Goal: Transaction & Acquisition: Purchase product/service

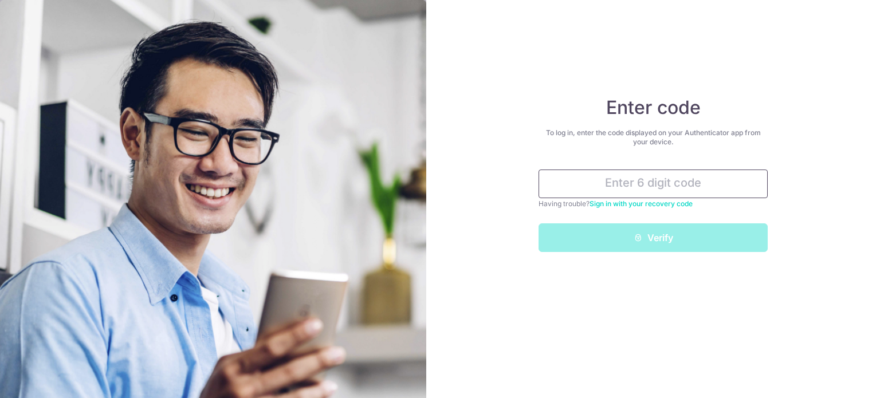
click at [666, 181] on input "text" at bounding box center [653, 184] width 229 height 29
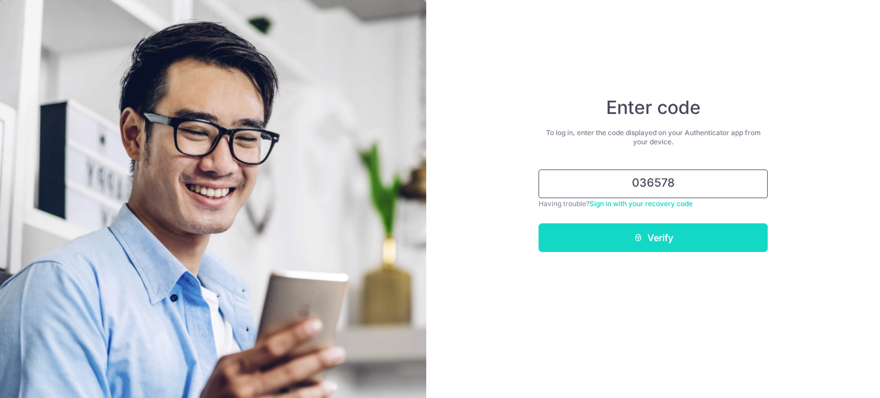
type input "036578"
click at [680, 238] on button "Verify" at bounding box center [653, 237] width 229 height 29
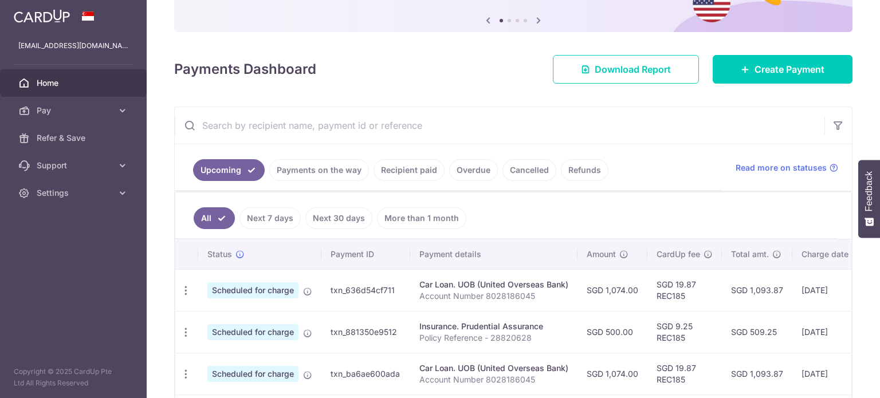
click at [527, 168] on link "Cancelled" at bounding box center [529, 170] width 54 height 22
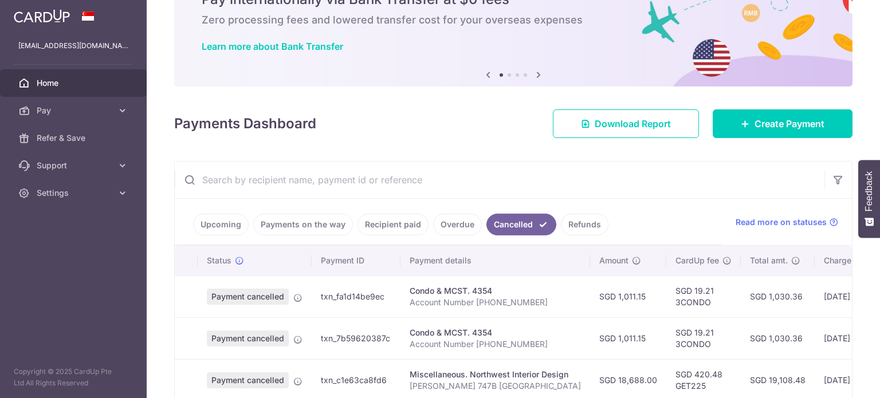
scroll to position [115, 0]
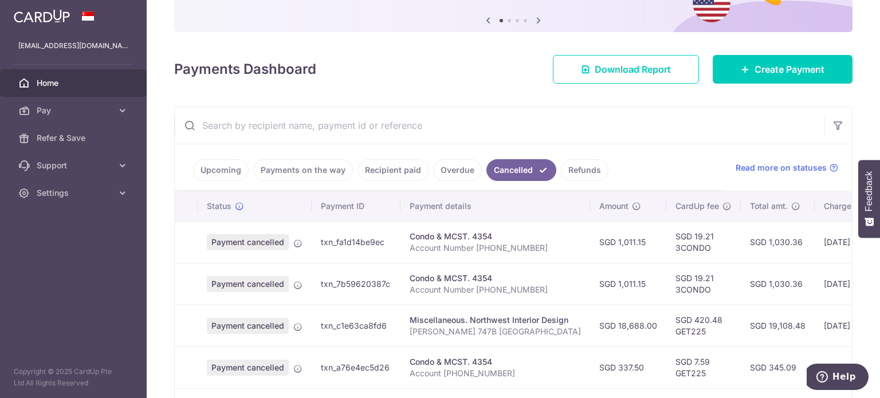
click at [578, 168] on link "Refunds" at bounding box center [585, 170] width 48 height 22
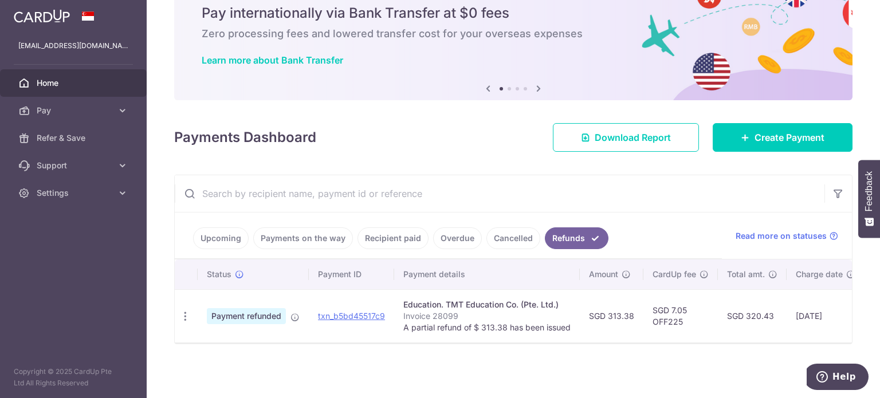
scroll to position [50, 0]
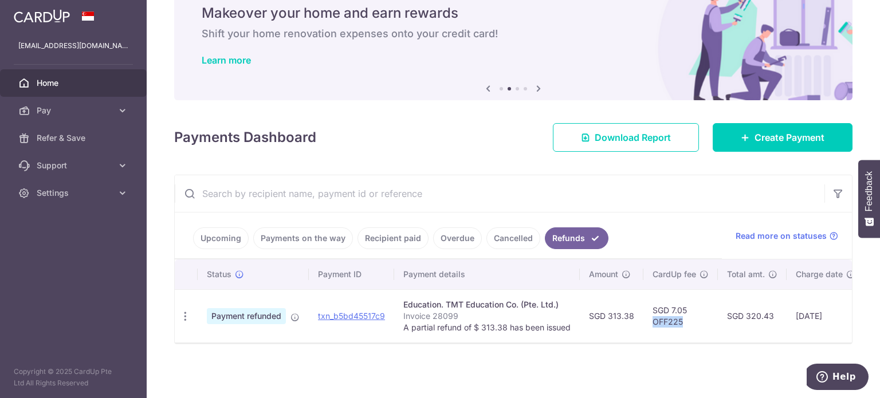
drag, startPoint x: 652, startPoint y: 313, endPoint x: 681, endPoint y: 314, distance: 28.7
click at [681, 314] on td "SGD 7.05 OFF225" at bounding box center [680, 315] width 74 height 53
copy td "OFF225"
click at [187, 311] on icon "button" at bounding box center [185, 317] width 12 height 12
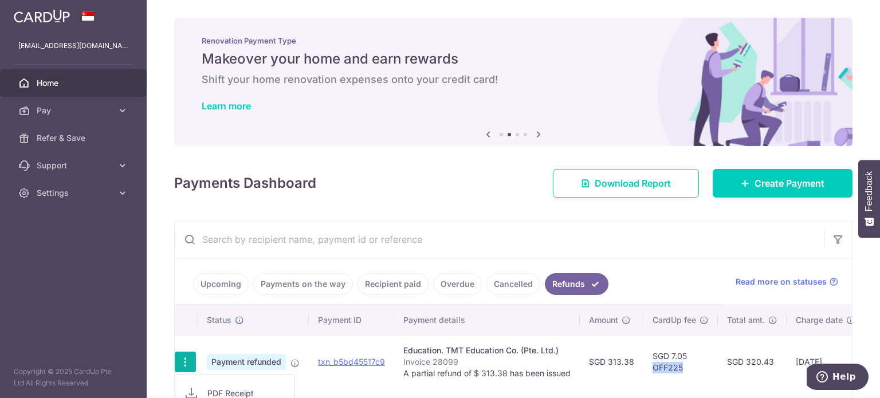
scroll to position [0, 0]
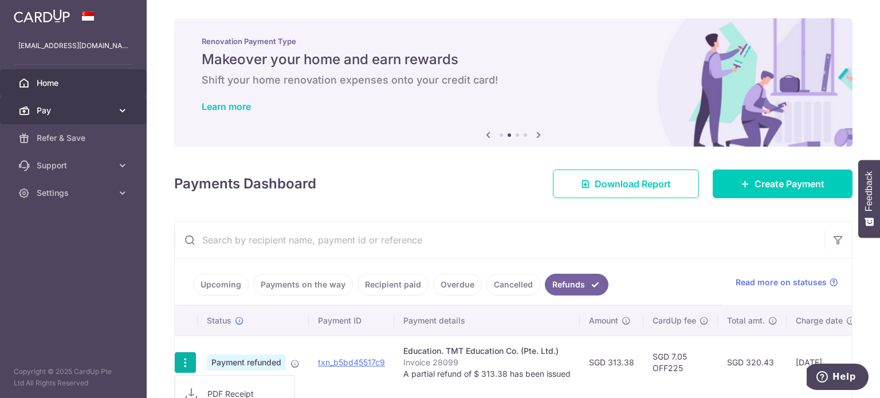
click at [72, 113] on span "Pay" at bounding box center [75, 110] width 76 height 11
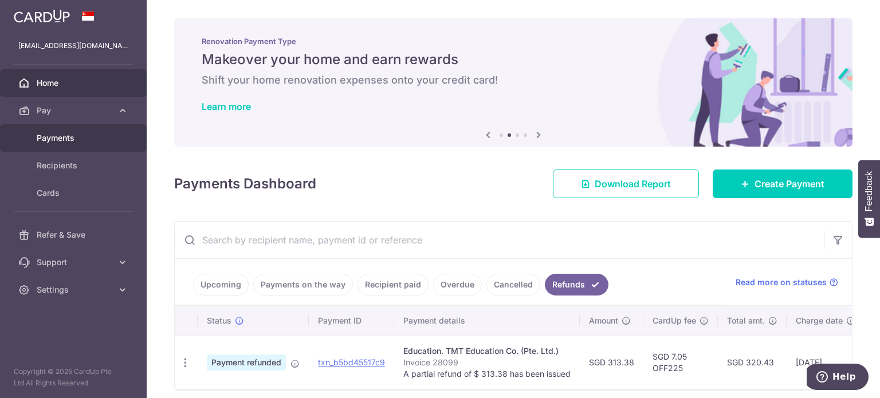
click at [73, 133] on span "Payments" at bounding box center [75, 137] width 76 height 11
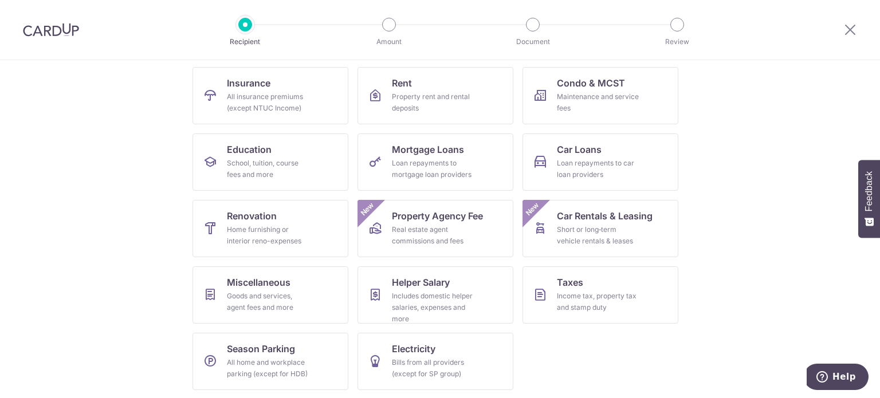
scroll to position [114, 0]
click at [255, 165] on div "School, tuition, course fees and more" at bounding box center [268, 168] width 83 height 23
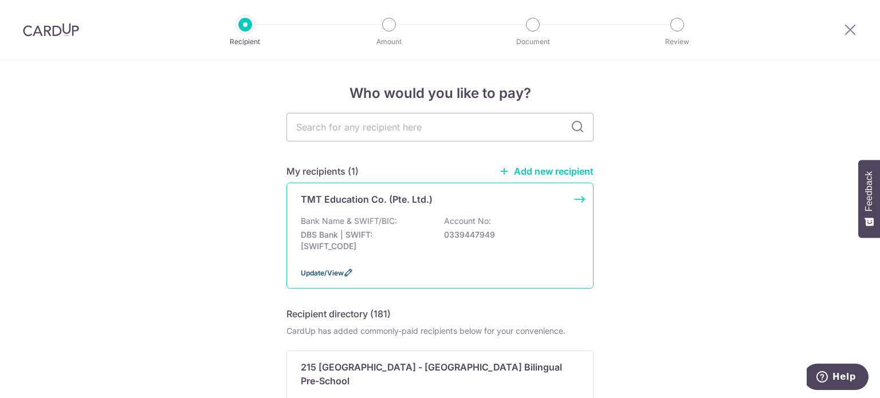
click at [325, 269] on span "Update/View" at bounding box center [322, 273] width 43 height 9
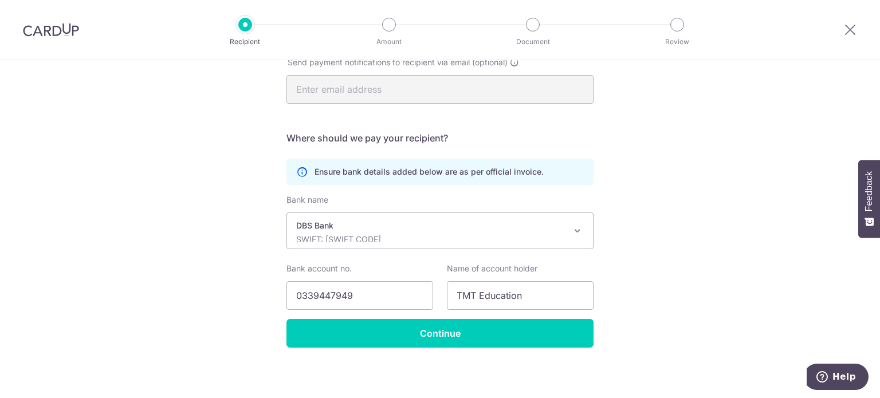
scroll to position [190, 0]
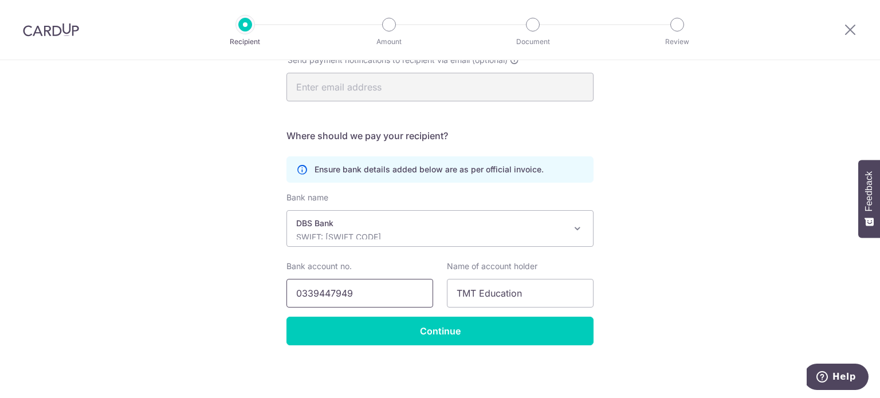
click at [374, 291] on input "0339447949" at bounding box center [359, 293] width 147 height 29
drag, startPoint x: 359, startPoint y: 289, endPoint x: 278, endPoint y: 288, distance: 81.4
click at [280, 288] on div "Bank account no. 0339447949" at bounding box center [360, 284] width 160 height 47
paste input "03-944794-"
drag, startPoint x: 312, startPoint y: 290, endPoint x: 412, endPoint y: 260, distance: 104.6
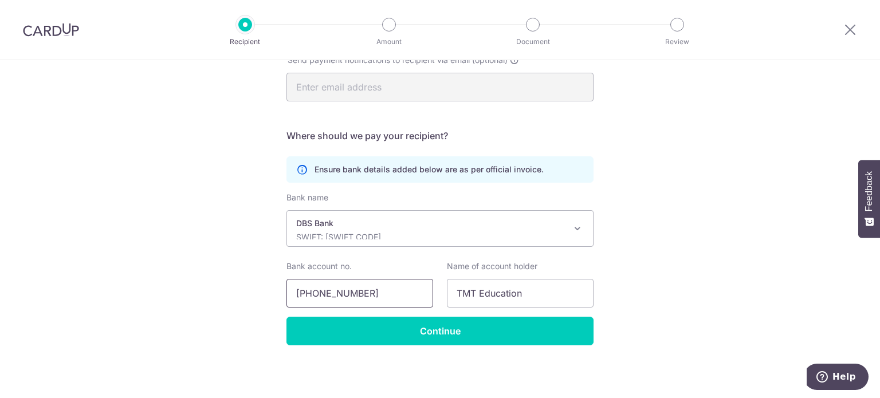
click at [312, 290] on input "003-944794-9" at bounding box center [359, 293] width 147 height 29
type input "0039447949"
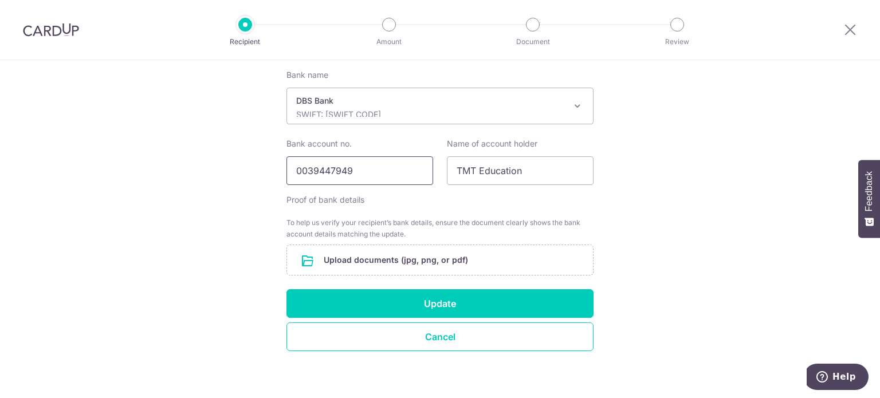
scroll to position [319, 0]
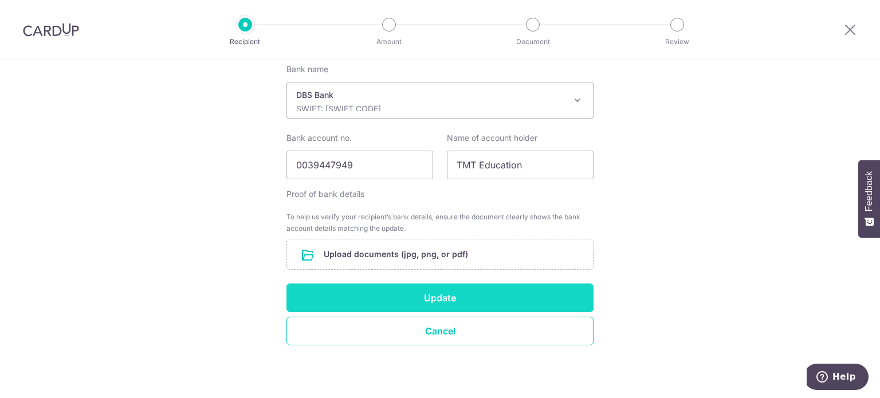
click at [450, 297] on button "Update" at bounding box center [439, 298] width 307 height 29
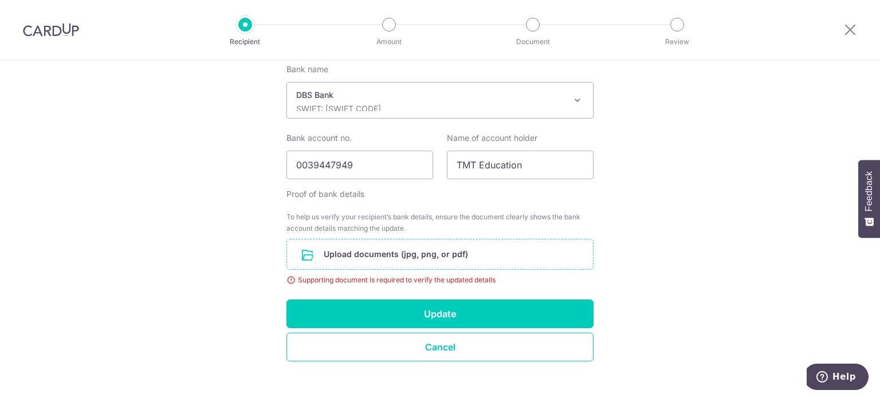
click at [415, 251] on input "file" at bounding box center [440, 254] width 306 height 30
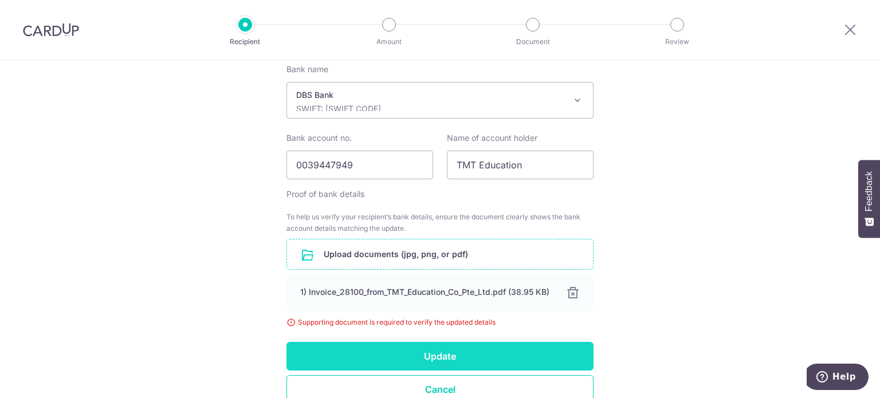
click at [430, 362] on button "Update" at bounding box center [439, 356] width 307 height 29
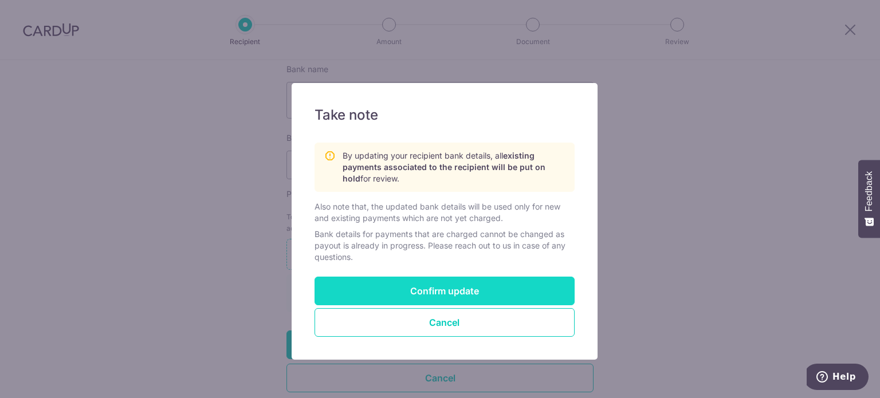
click at [442, 290] on button "Confirm update" at bounding box center [445, 291] width 260 height 29
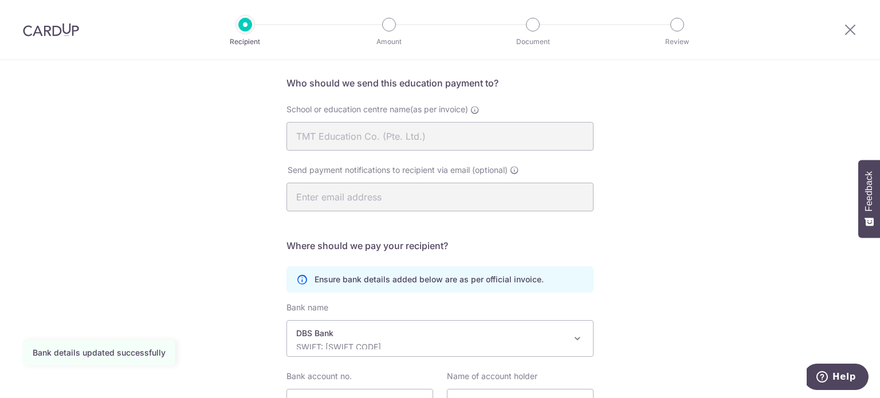
scroll to position [190, 0]
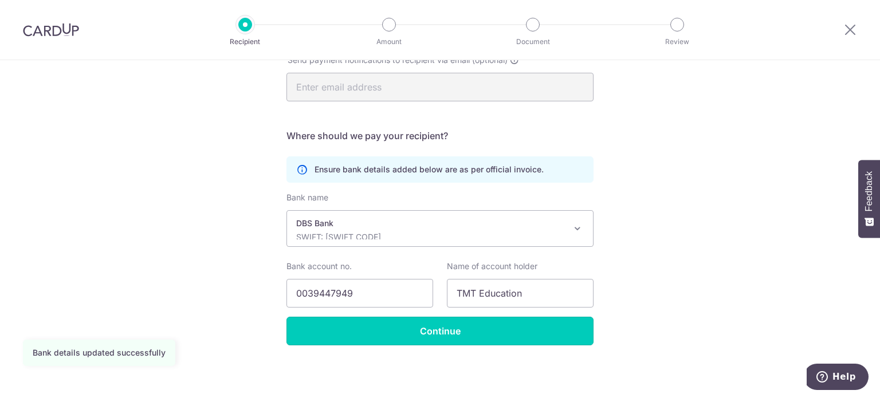
click at [431, 336] on input "Continue" at bounding box center [439, 331] width 307 height 29
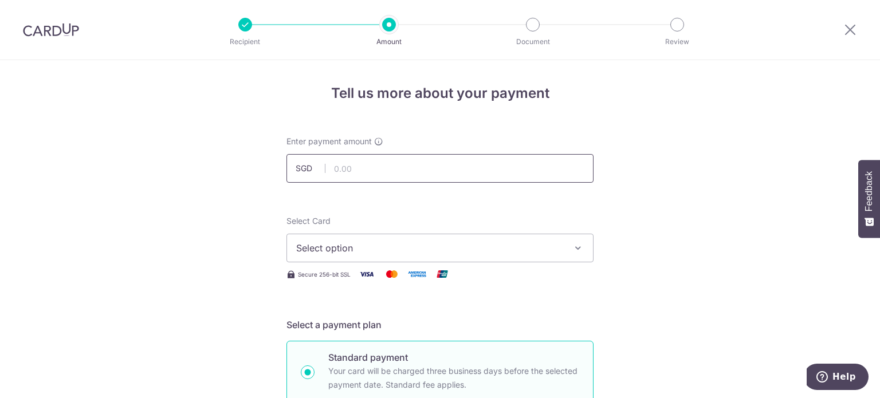
click at [362, 167] on input "text" at bounding box center [439, 168] width 307 height 29
type input "212.55"
click at [399, 245] on span "Select option" at bounding box center [429, 248] width 267 height 14
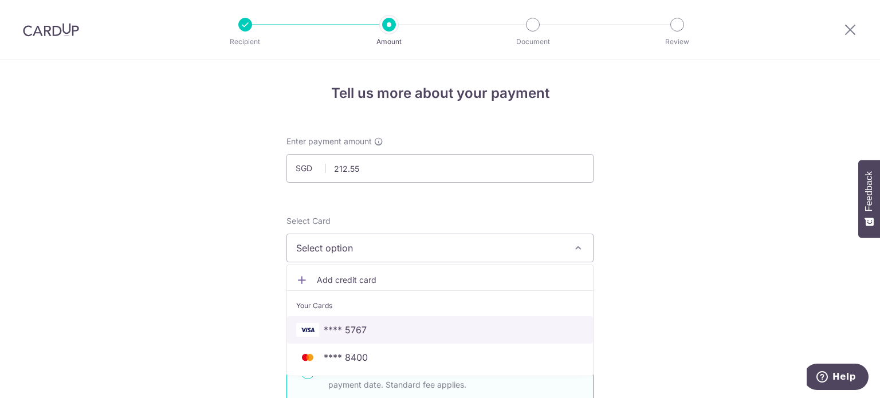
click at [363, 330] on span "**** 5767" at bounding box center [440, 330] width 288 height 14
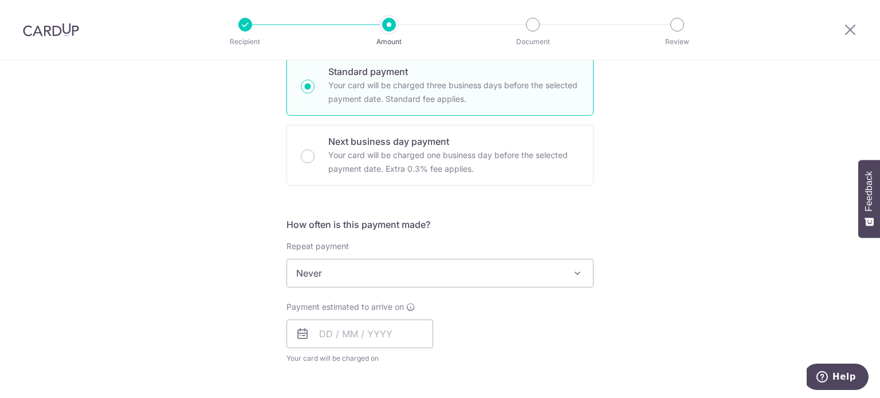
scroll to position [286, 0]
click at [348, 274] on span "Never" at bounding box center [440, 273] width 306 height 28
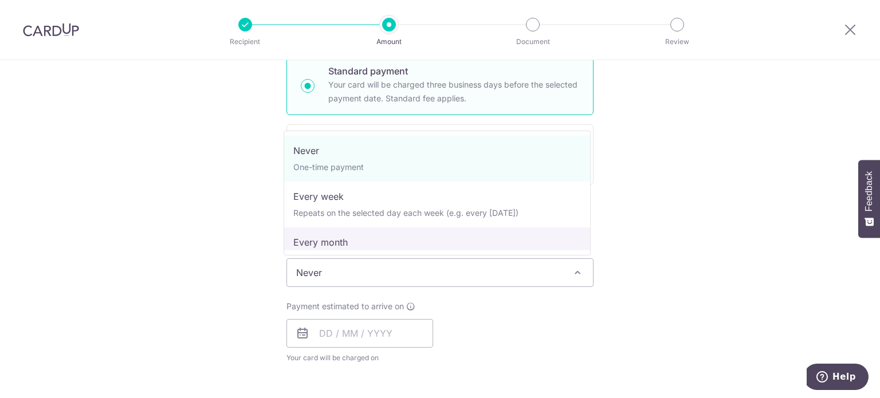
select select "3"
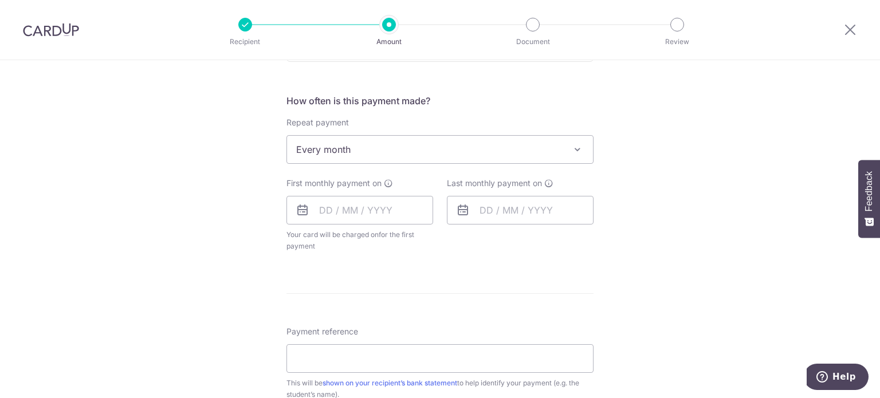
scroll to position [458, 0]
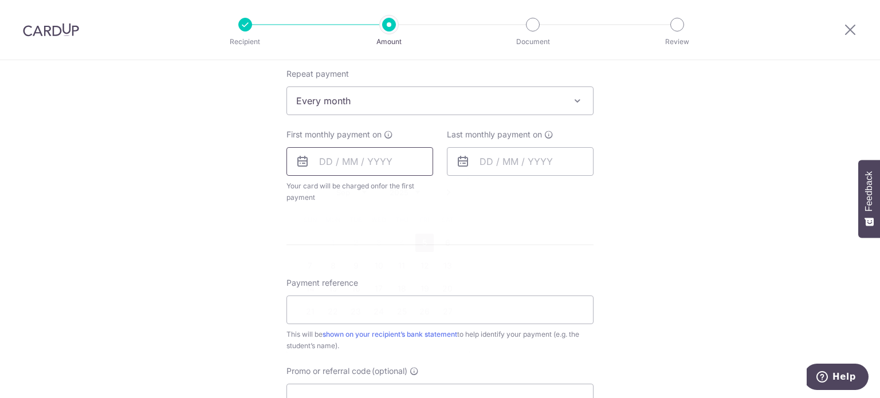
click at [323, 159] on input "text" at bounding box center [359, 161] width 147 height 29
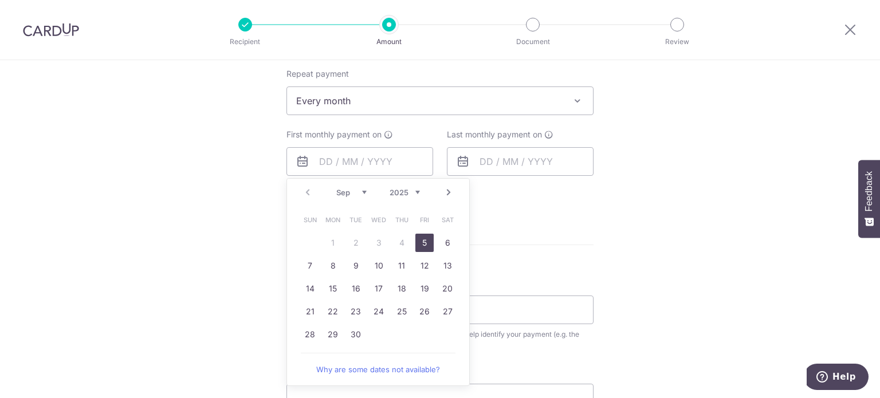
click at [627, 239] on div "Tell us more about your payment Enter payment amount SGD 212.55 212.55 Select C…" at bounding box center [440, 126] width 880 height 1048
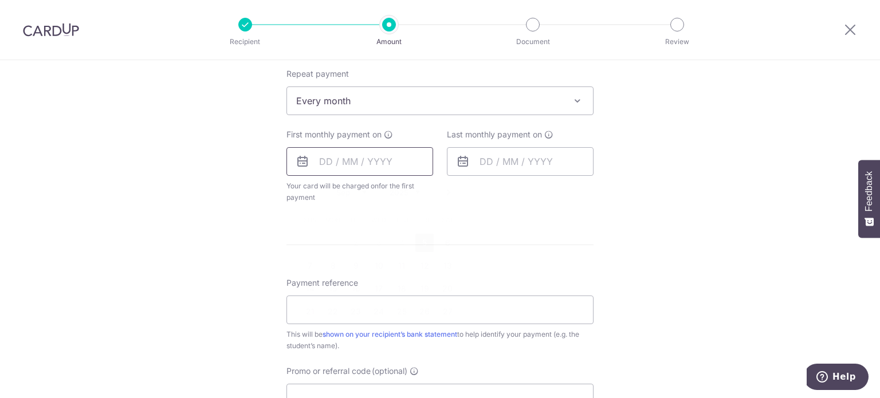
click at [325, 158] on input "text" at bounding box center [359, 161] width 147 height 29
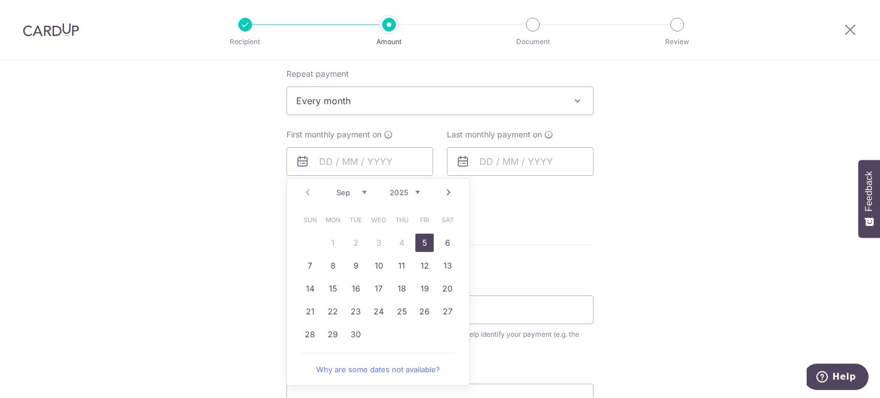
click at [419, 239] on link "5" at bounding box center [424, 243] width 18 height 18
type input "[DATE]"
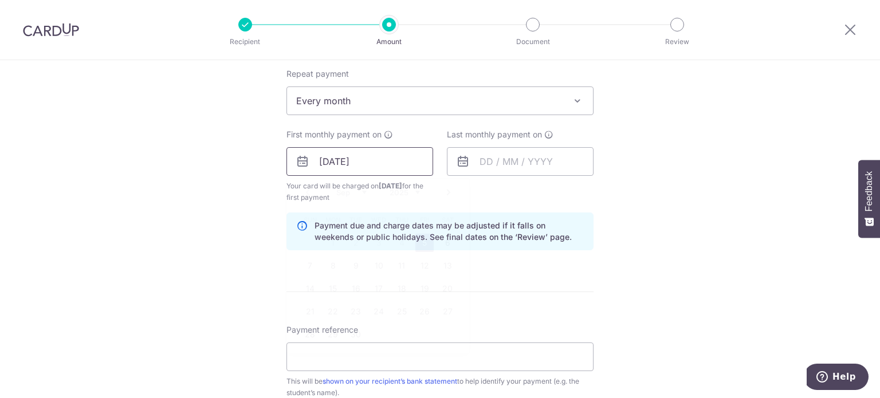
click at [319, 160] on input "[DATE]" at bounding box center [359, 161] width 147 height 29
click at [478, 162] on input "text" at bounding box center [520, 161] width 147 height 29
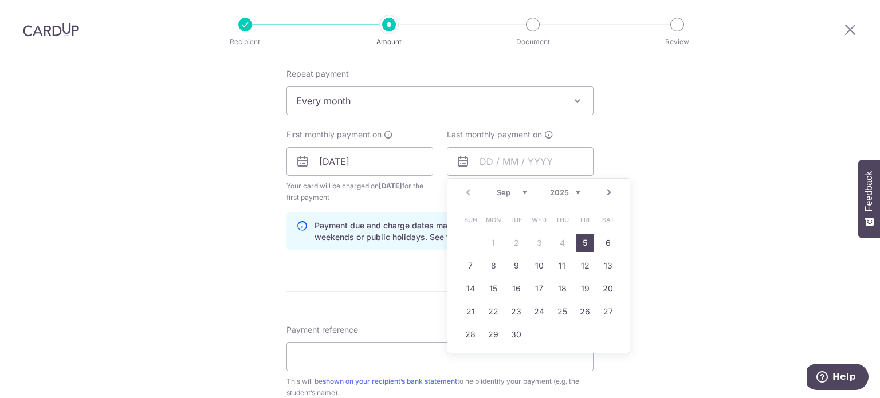
click at [604, 193] on link "Next" at bounding box center [609, 193] width 14 height 14
click at [607, 191] on link "Next" at bounding box center [609, 193] width 14 height 14
click at [516, 242] on link "2" at bounding box center [516, 243] width 18 height 18
type input "[DATE]"
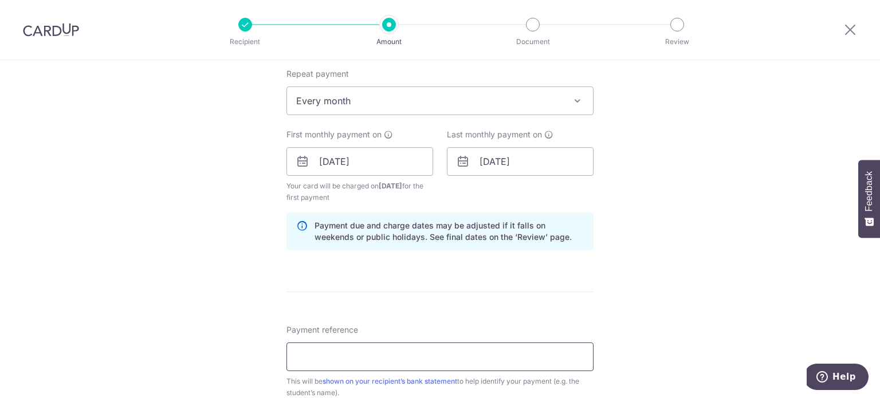
click at [336, 357] on input "Payment reference" at bounding box center [439, 357] width 307 height 29
paste input "Tax Invoice 28100"
type input "Tax Invoice 28100"
click at [383, 99] on span "Every month" at bounding box center [440, 101] width 306 height 28
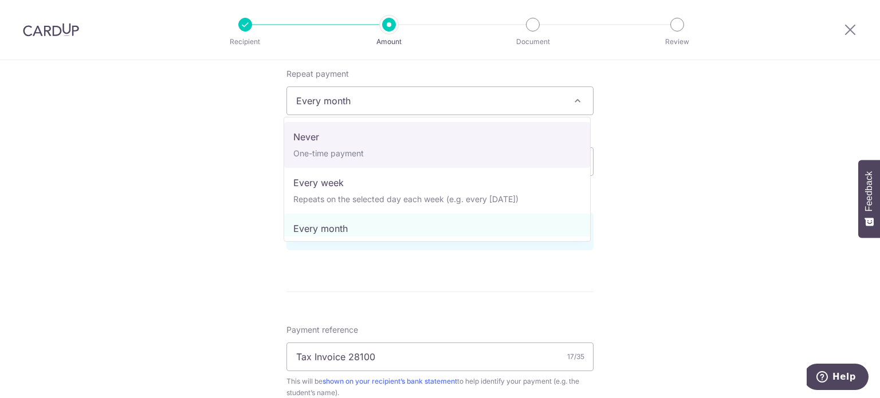
select select "1"
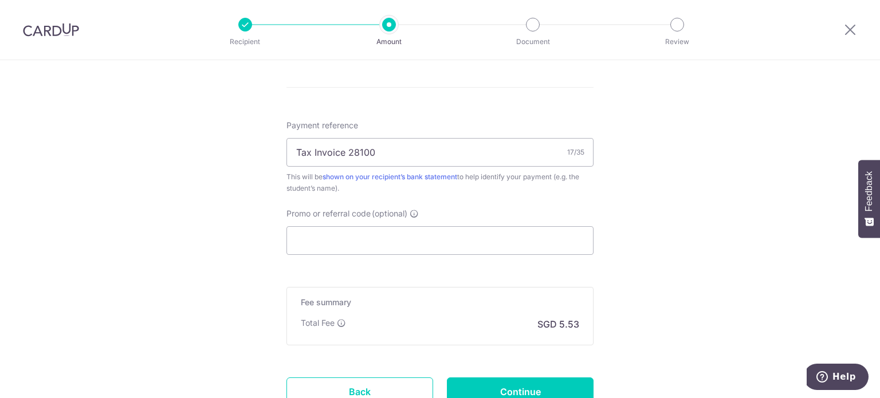
scroll to position [688, 0]
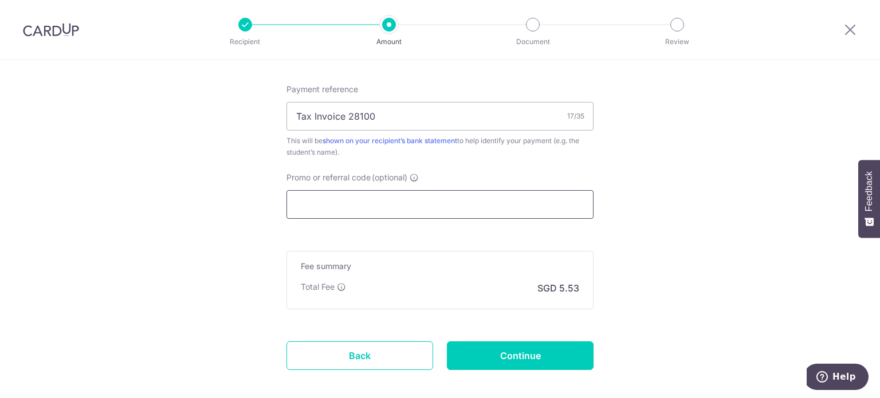
click at [394, 197] on input "Promo or referral code (optional)" at bounding box center [439, 204] width 307 height 29
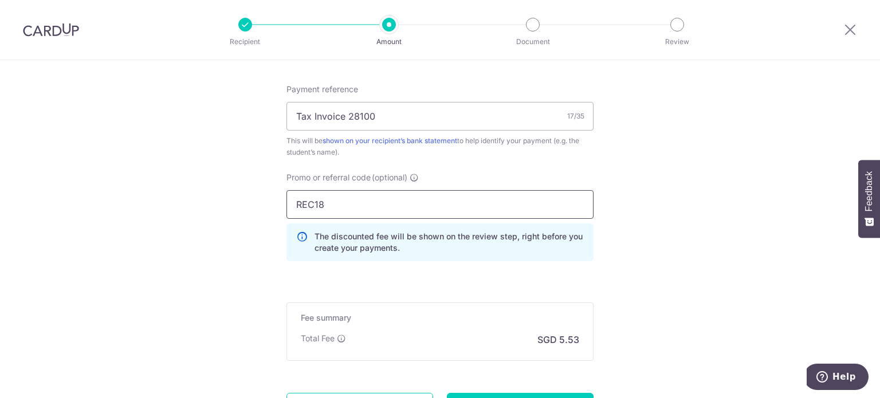
type input "REC185"
drag, startPoint x: 337, startPoint y: 202, endPoint x: 247, endPoint y: 203, distance: 90.5
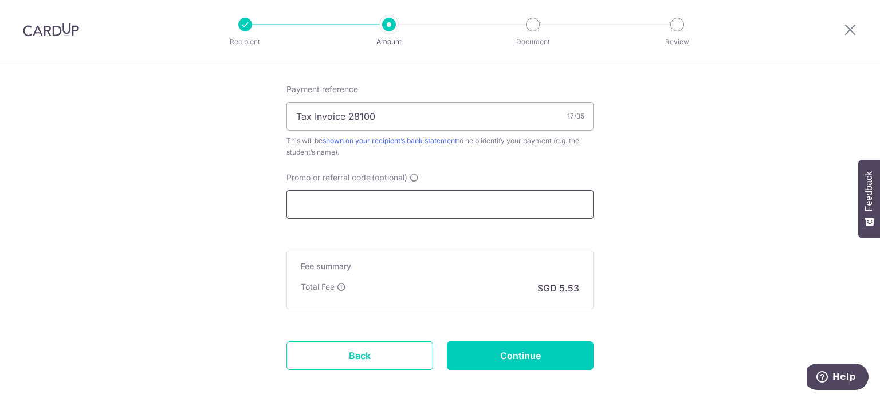
click at [316, 201] on input "Promo or referral code (optional)" at bounding box center [439, 204] width 307 height 29
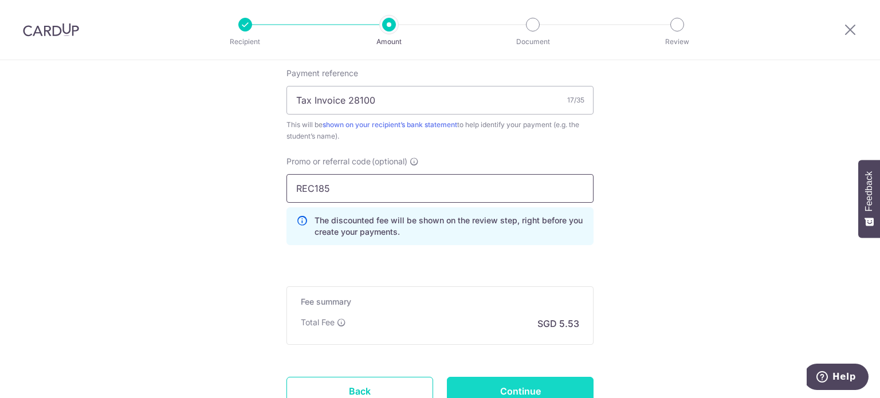
scroll to position [795, 0]
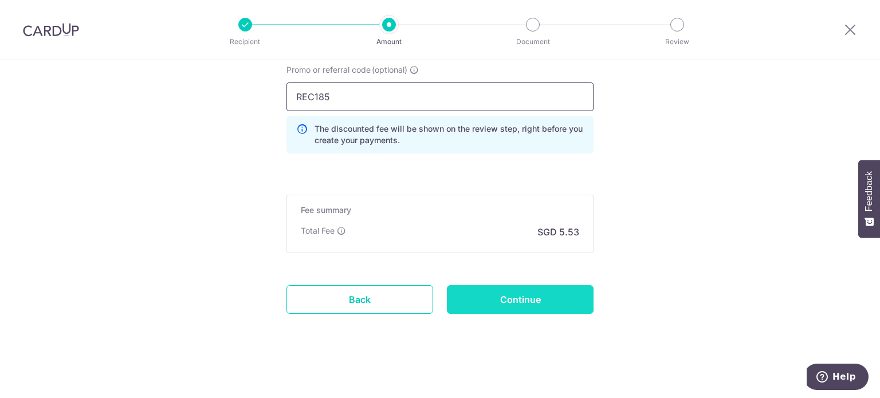
type input "REC185"
click at [528, 298] on input "Continue" at bounding box center [520, 299] width 147 height 29
type input "Create Schedule"
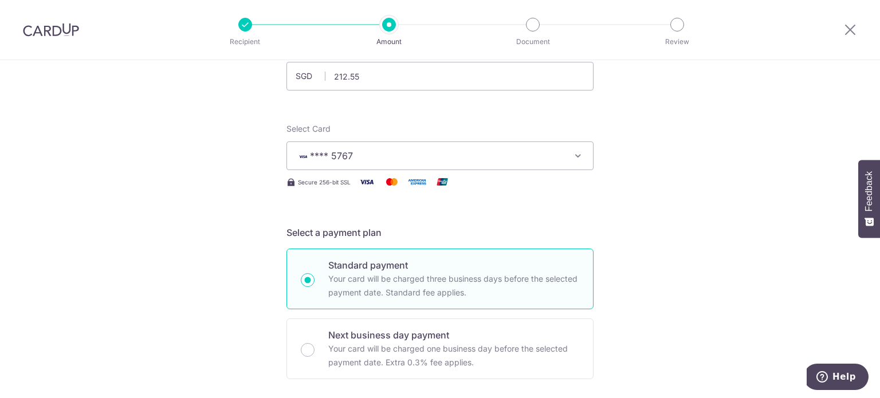
scroll to position [66, 0]
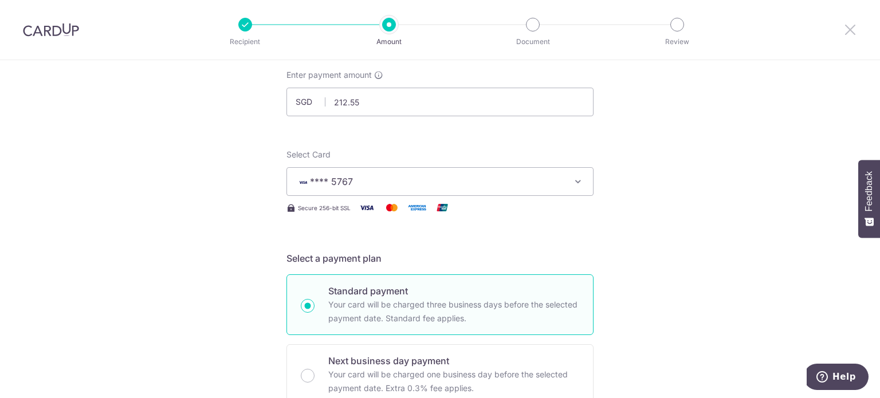
click at [850, 26] on icon at bounding box center [850, 29] width 14 height 14
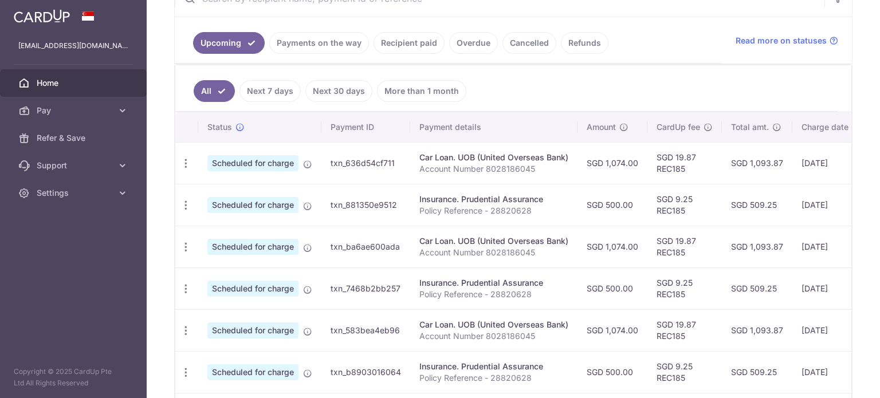
scroll to position [229, 0]
click at [184, 168] on icon "button" at bounding box center [186, 162] width 12 height 12
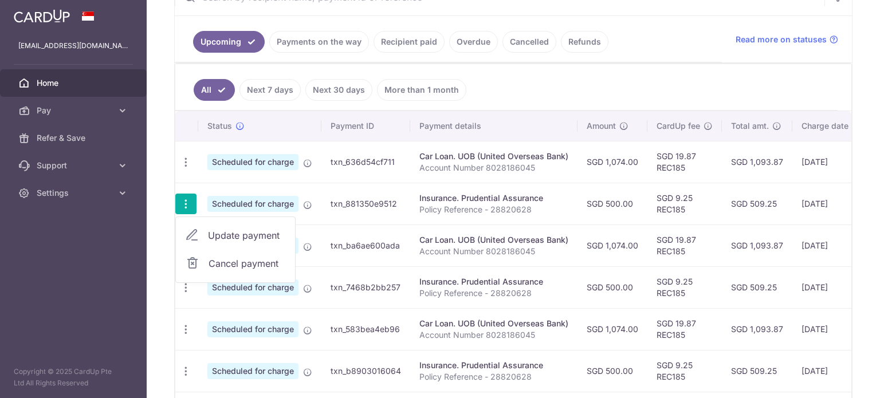
click at [221, 231] on span "Update payment" at bounding box center [247, 236] width 78 height 14
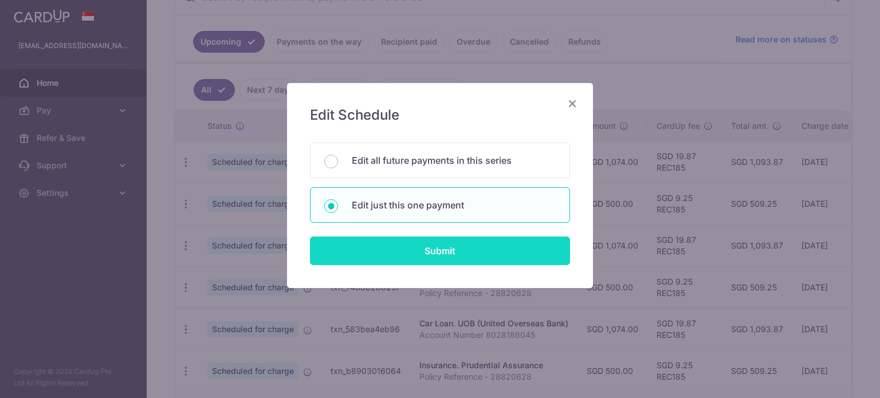
click at [443, 249] on input "Submit" at bounding box center [440, 251] width 260 height 29
radio input "true"
type input "500.00"
type input "20/09/2025"
type input "Policy Reference - 28820628"
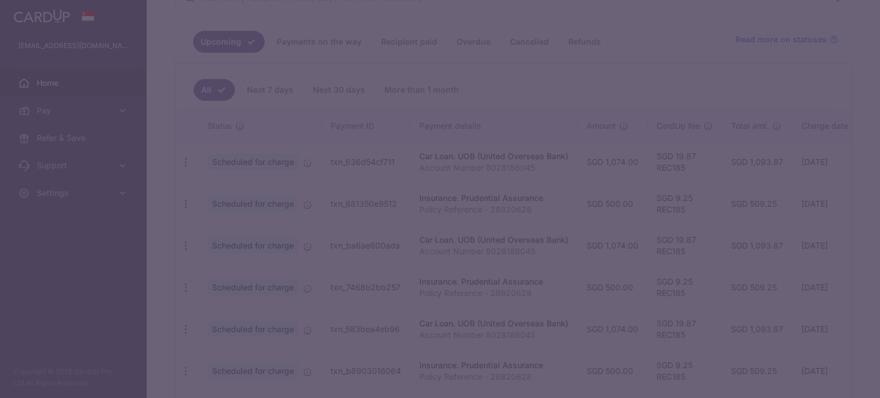
type input "REC185"
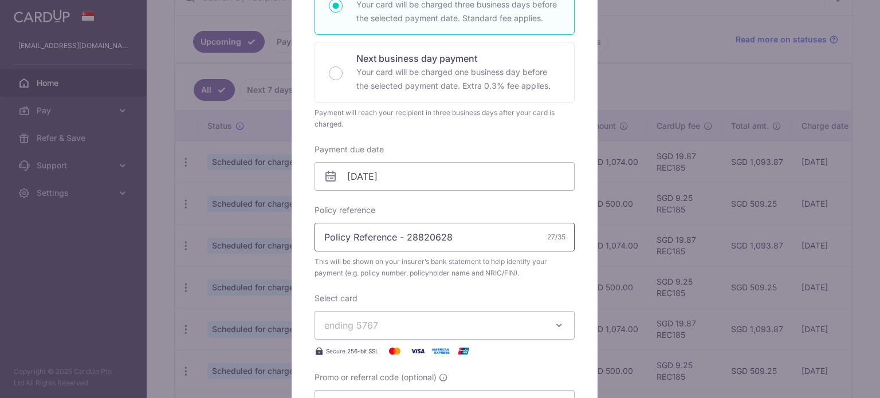
click at [493, 239] on input "Policy Reference - 28820628" at bounding box center [445, 237] width 260 height 29
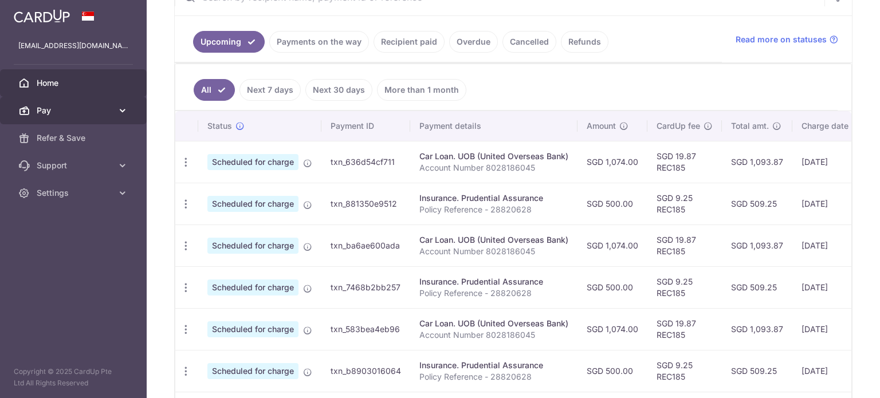
click at [66, 111] on span "Pay" at bounding box center [75, 110] width 76 height 11
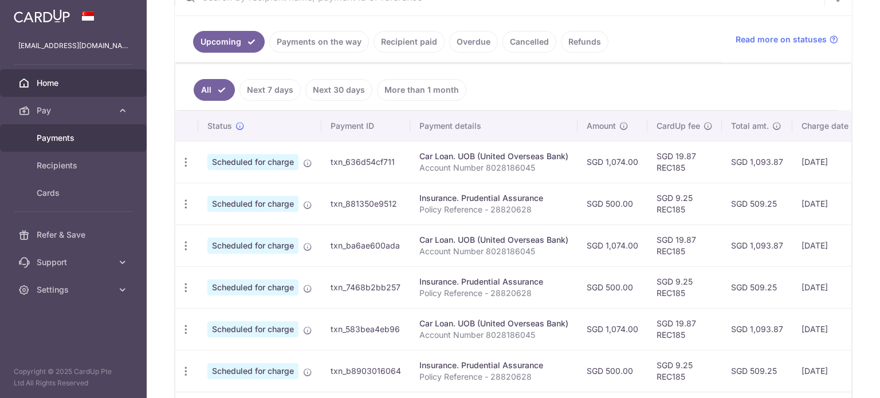
click at [71, 137] on span "Payments" at bounding box center [75, 137] width 76 height 11
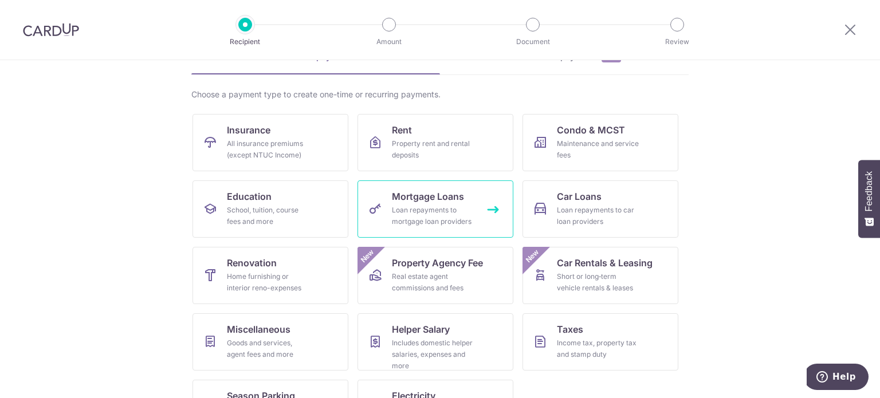
scroll to position [114, 0]
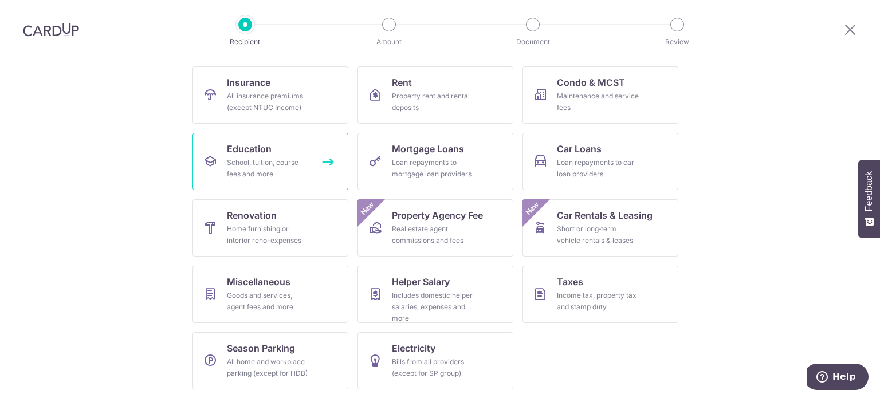
click at [264, 158] on div "School, tuition, course fees and more" at bounding box center [268, 168] width 83 height 23
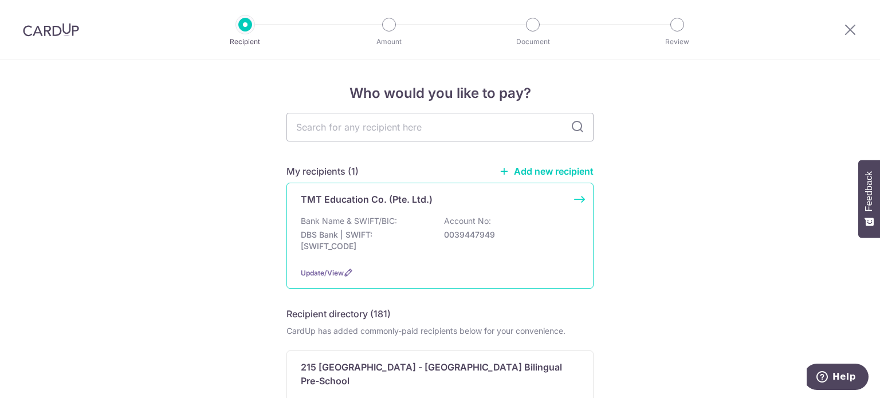
click at [390, 218] on p "Bank Name & SWIFT/BIC:" at bounding box center [349, 220] width 96 height 11
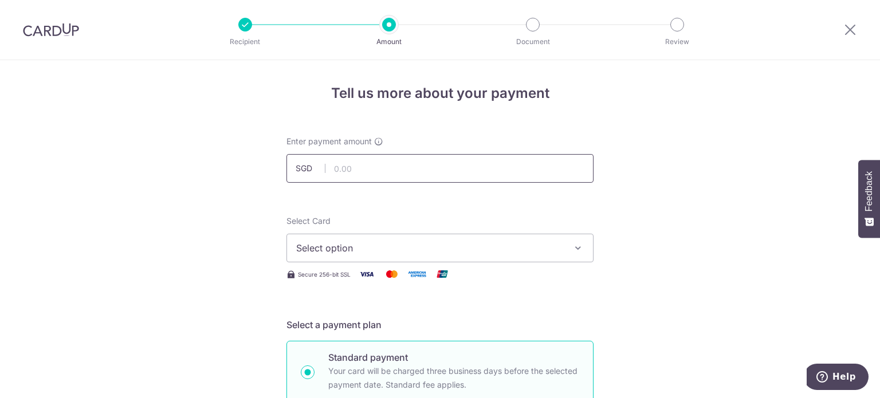
click at [390, 171] on input "text" at bounding box center [439, 168] width 307 height 29
type input "212.55"
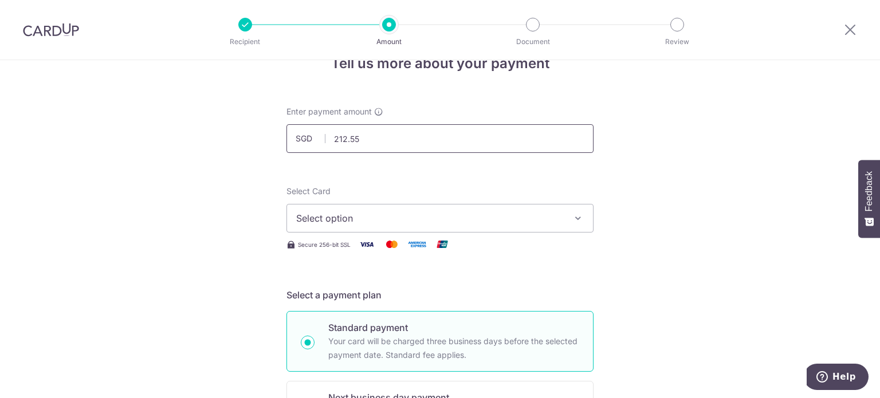
scroll to position [57, 0]
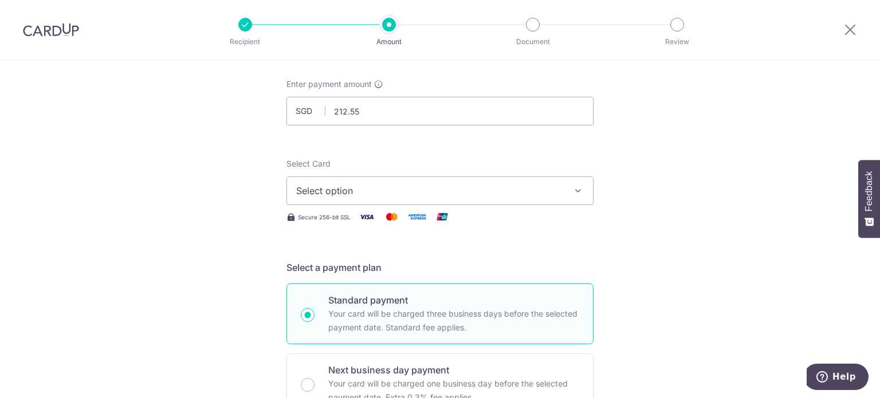
click at [323, 190] on span "Select option" at bounding box center [429, 191] width 267 height 14
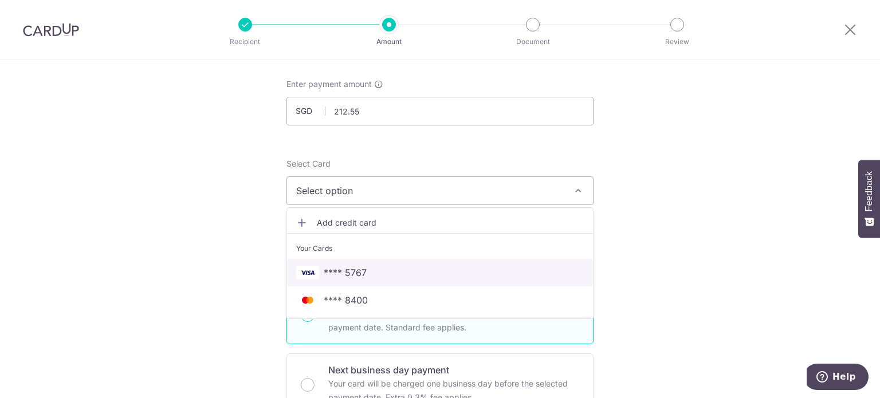
click at [368, 274] on span "**** 5767" at bounding box center [440, 273] width 288 height 14
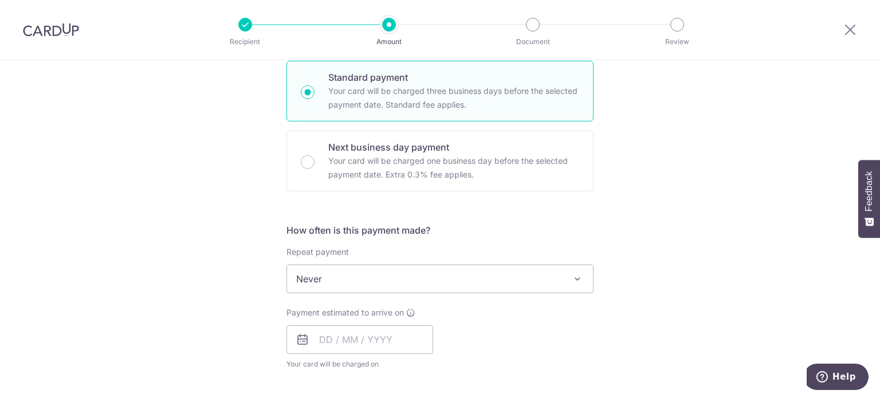
scroll to position [286, 0]
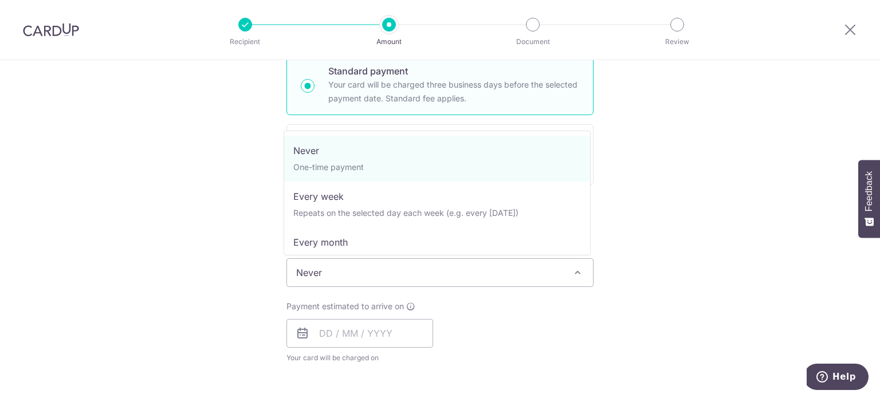
click at [376, 269] on span "Never" at bounding box center [440, 273] width 306 height 28
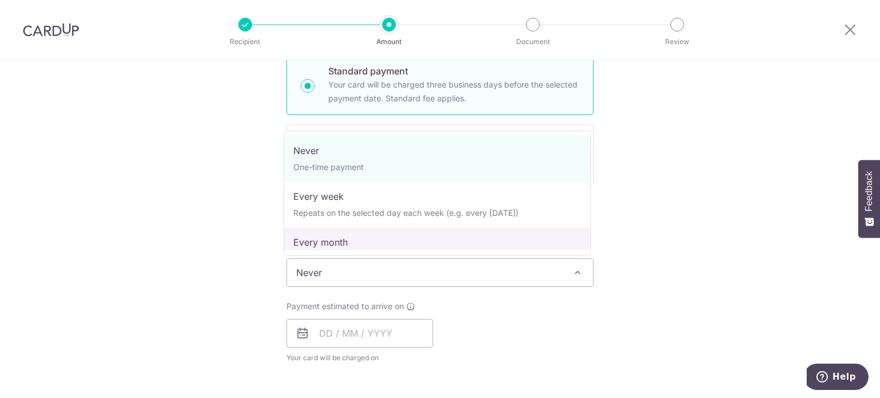
select select "3"
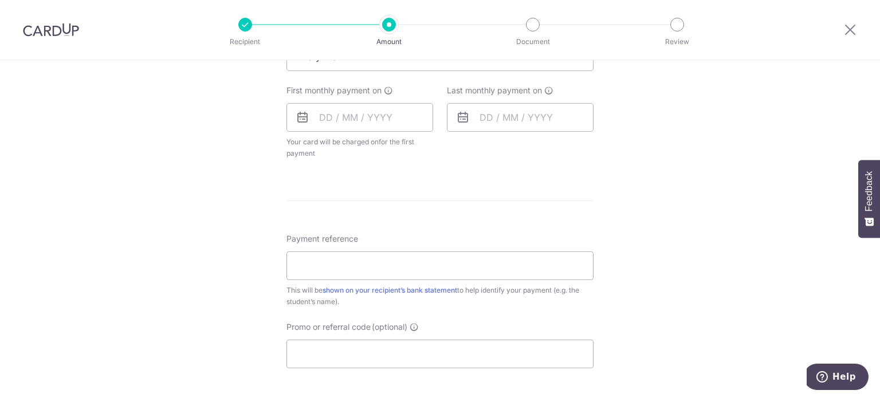
scroll to position [516, 0]
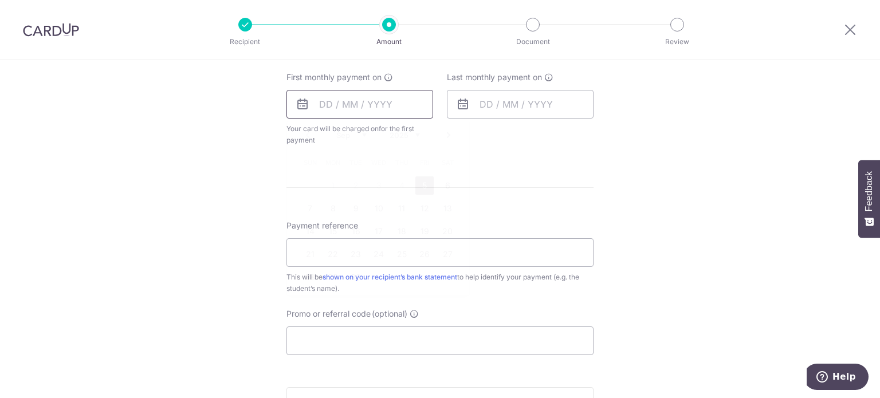
click at [325, 101] on input "text" at bounding box center [359, 104] width 147 height 29
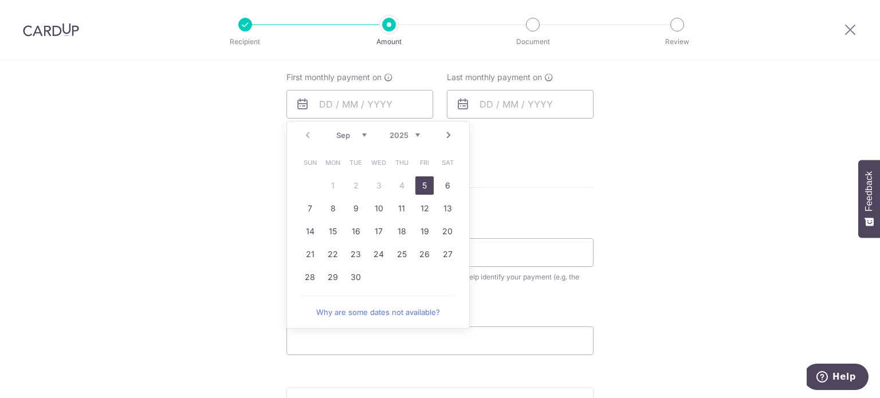
click at [418, 184] on link "5" at bounding box center [424, 185] width 18 height 18
type input "[DATE]"
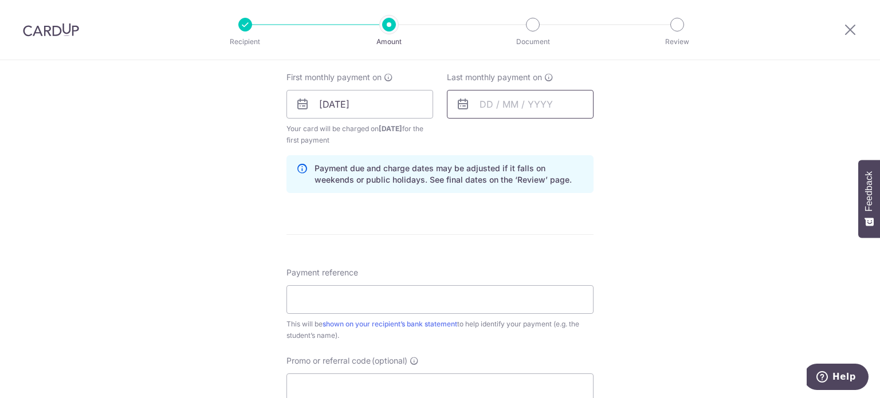
click at [491, 108] on input "text" at bounding box center [520, 104] width 147 height 29
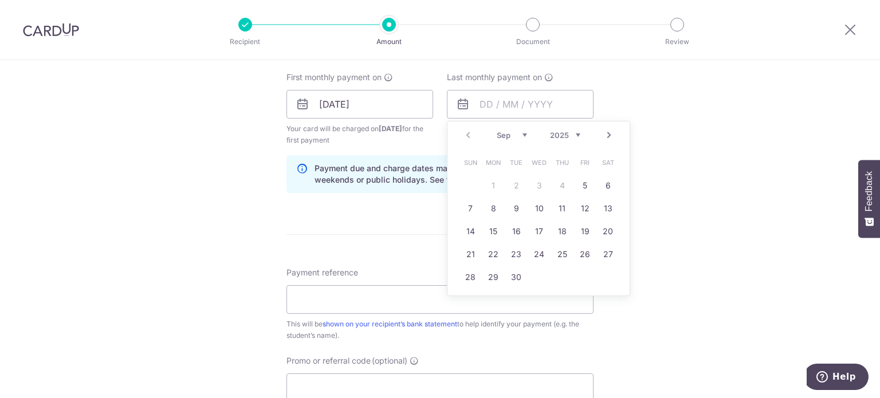
click at [606, 135] on link "Next" at bounding box center [609, 135] width 14 height 14
click at [509, 182] on link "2" at bounding box center [516, 185] width 18 height 18
type input "[DATE]"
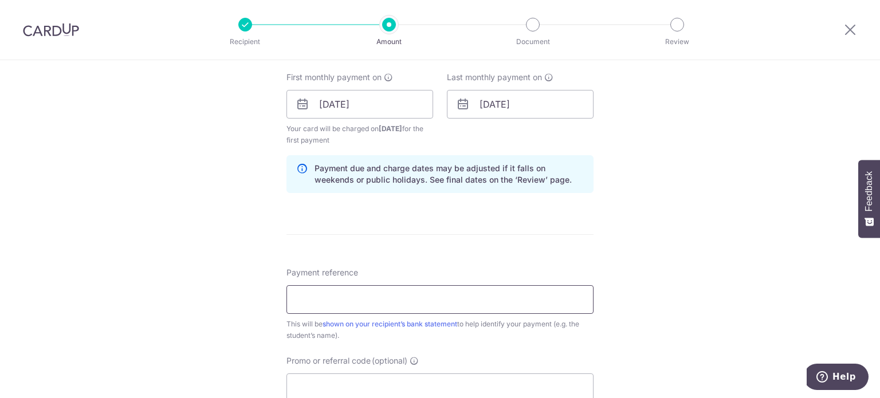
click at [329, 296] on input "Payment reference" at bounding box center [439, 299] width 307 height 29
drag, startPoint x: 363, startPoint y: 297, endPoint x: 339, endPoint y: 296, distance: 24.1
click at [339, 296] on input "Invoice 28099" at bounding box center [439, 299] width 307 height 29
type input "Invoice 28100"
click at [391, 257] on form "Enter payment amount SGD 212.55 212.55 Select Card **** 5767 Add credit card Yo…" at bounding box center [439, 102] width 307 height 965
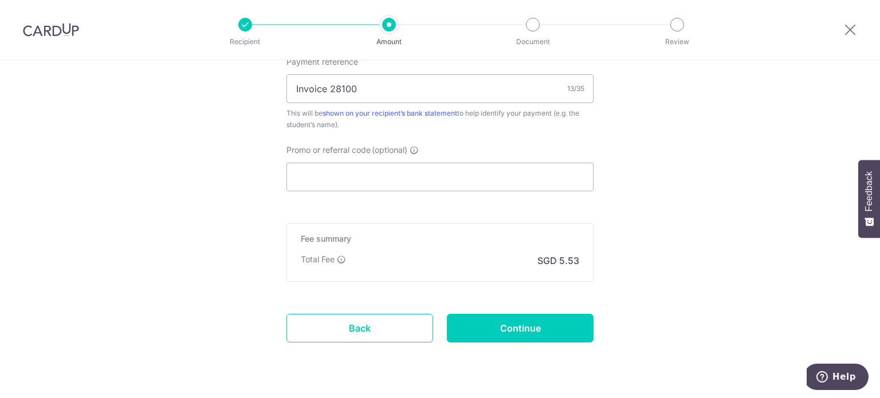
scroll to position [745, 0]
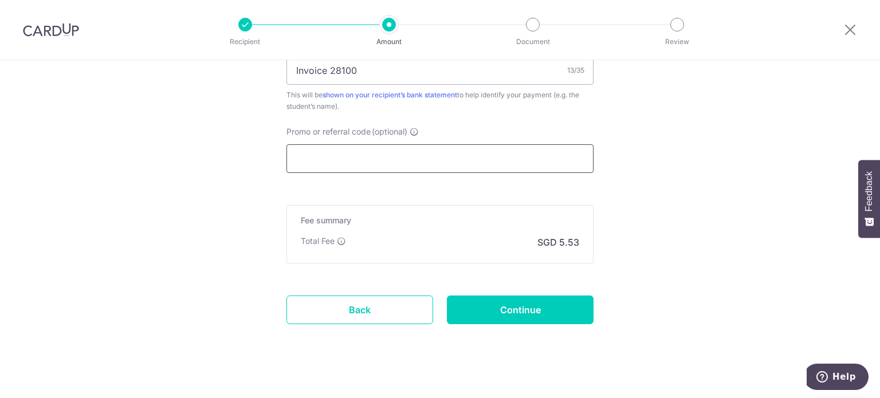
click at [371, 158] on input "Promo or referral code (optional)" at bounding box center [439, 158] width 307 height 29
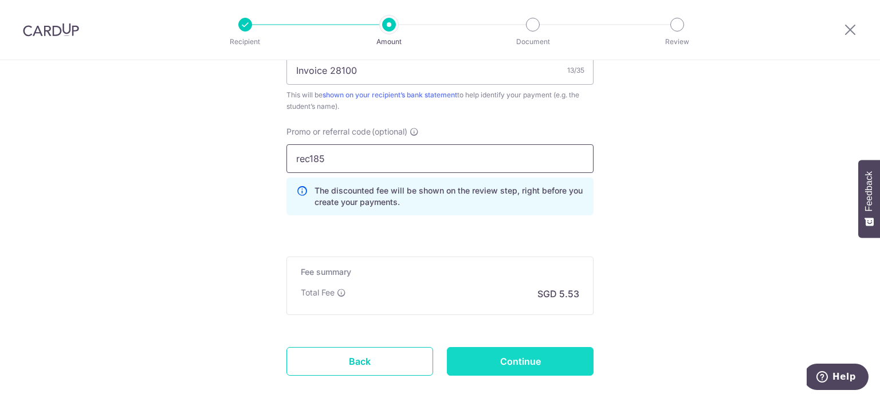
type input "rec185"
click at [520, 358] on input "Continue" at bounding box center [520, 361] width 147 height 29
type input "Create Schedule"
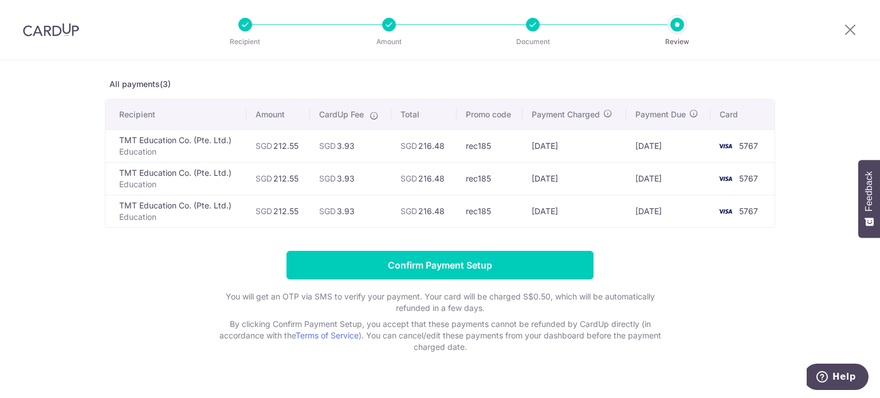
scroll to position [69, 0]
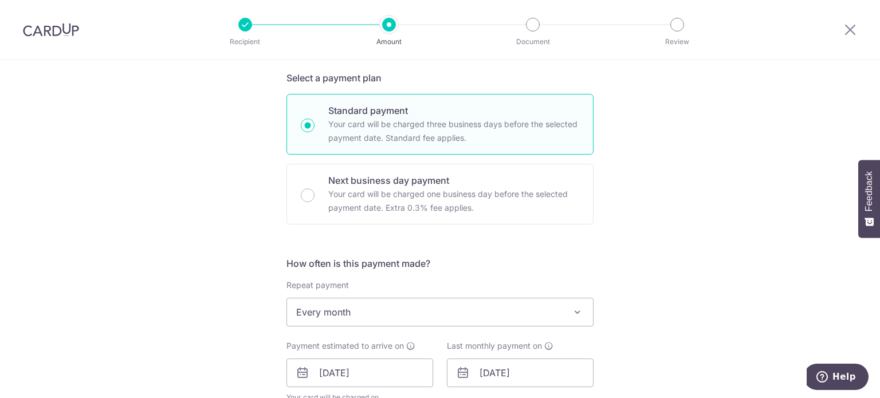
scroll to position [286, 0]
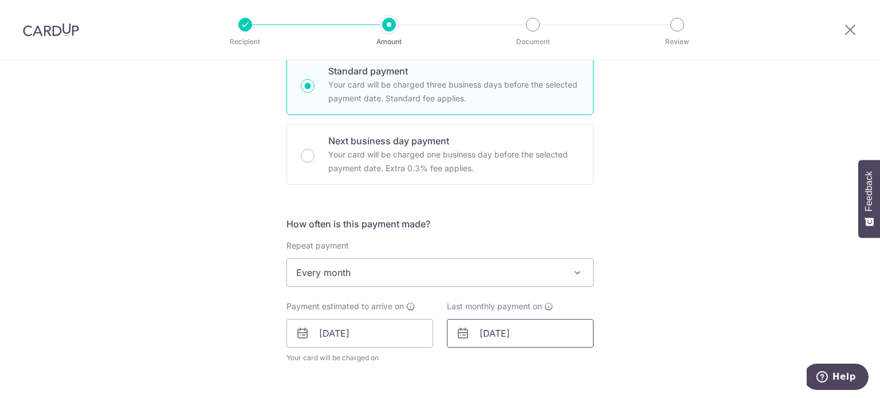
click at [494, 333] on input "[DATE]" at bounding box center [520, 333] width 147 height 29
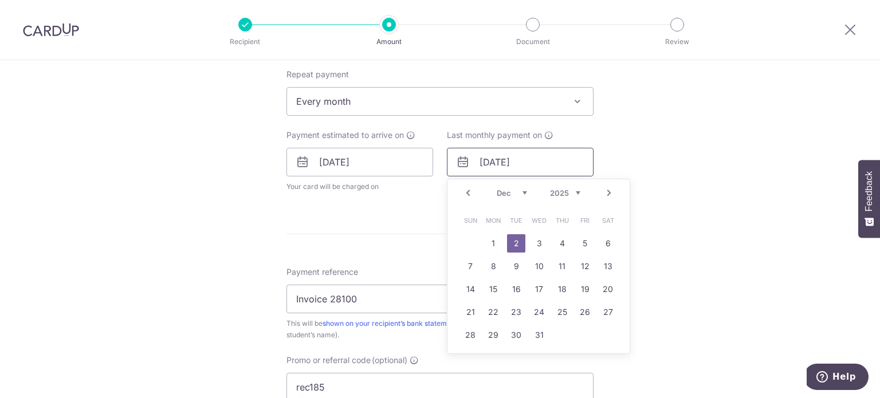
scroll to position [458, 0]
click at [585, 241] on link "5" at bounding box center [585, 243] width 18 height 18
type input "[DATE]"
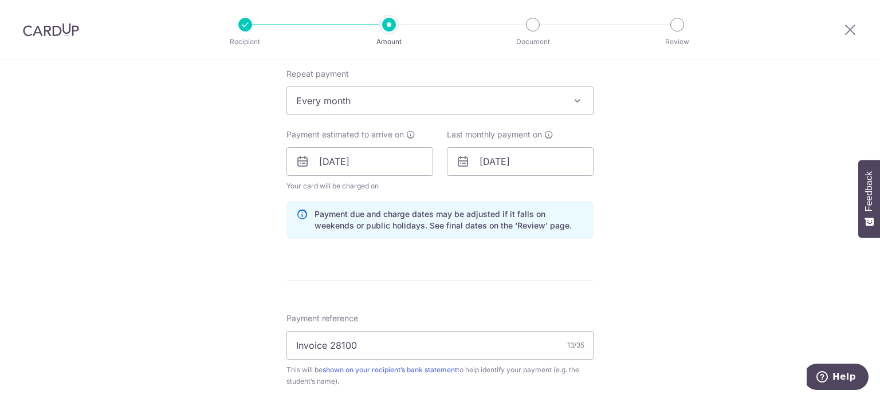
click at [708, 179] on div "Tell us more about your payment Enter payment amount SGD 212.55 212.55 Select C…" at bounding box center [440, 169] width 880 height 1135
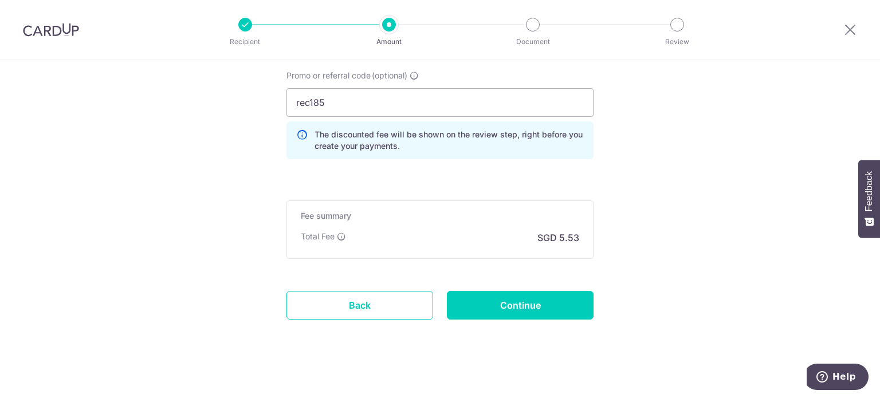
scroll to position [795, 0]
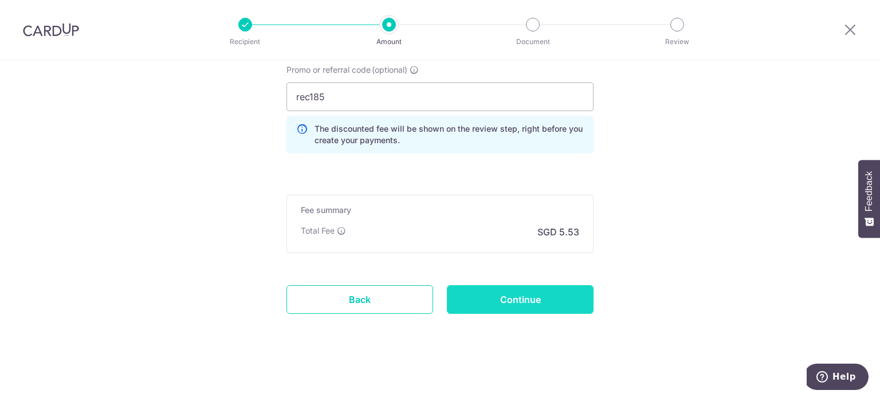
click at [545, 297] on input "Continue" at bounding box center [520, 299] width 147 height 29
type input "Update Schedule"
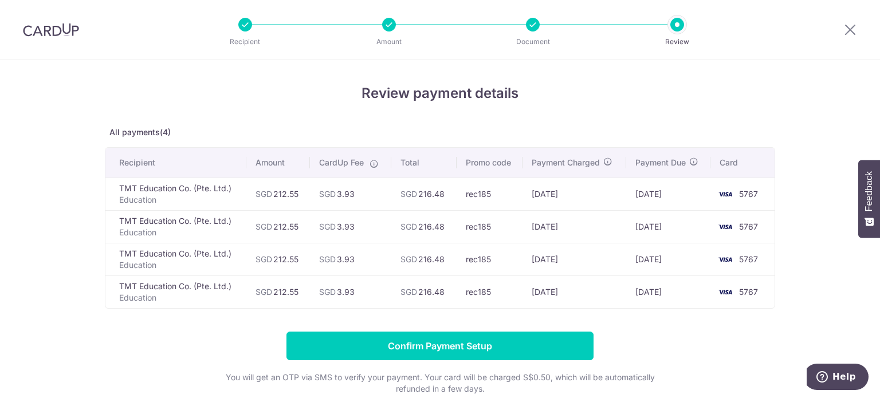
click at [693, 123] on div "Review payment details All payments(4) Recipient Amount CardUp Fee Total Promo …" at bounding box center [440, 258] width 670 height 351
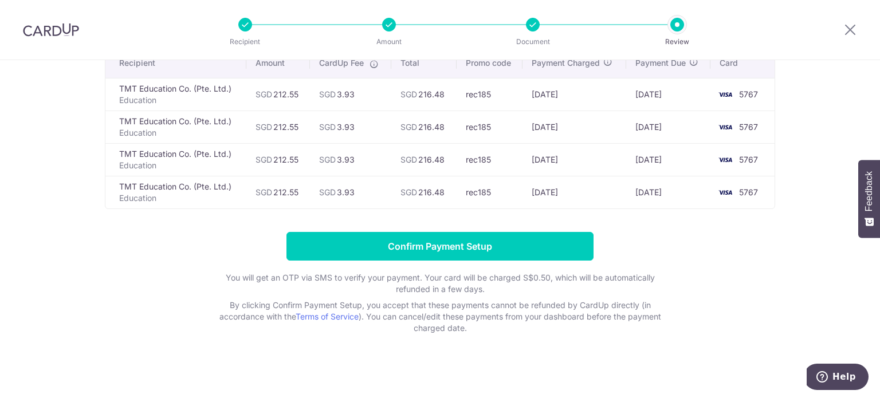
scroll to position [102, 0]
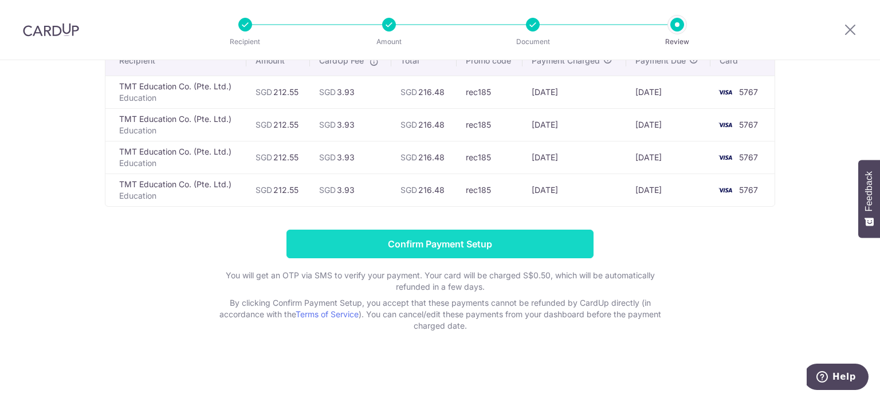
click at [438, 242] on input "Confirm Payment Setup" at bounding box center [439, 244] width 307 height 29
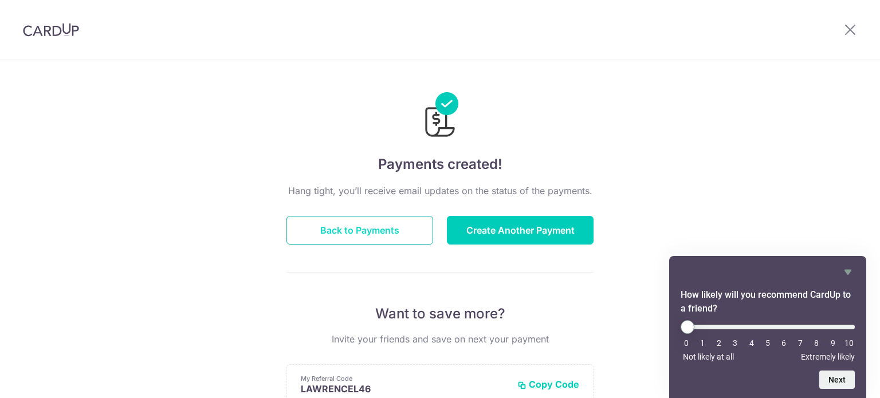
click at [376, 233] on button "Back to Payments" at bounding box center [359, 230] width 147 height 29
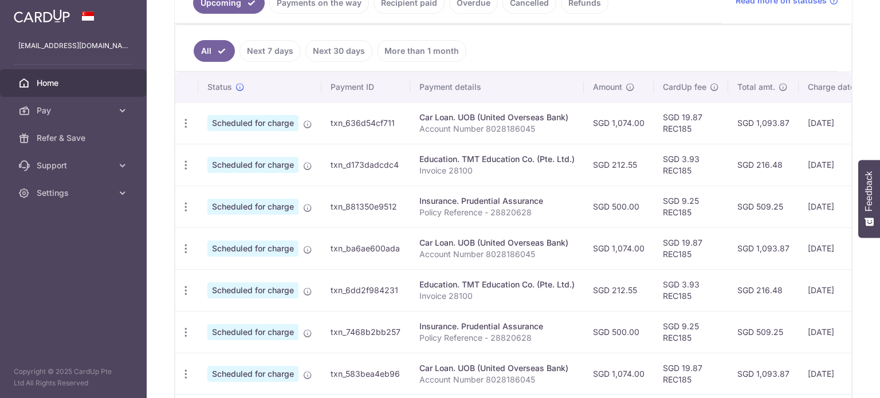
scroll to position [344, 0]
